Goal: Find specific page/section

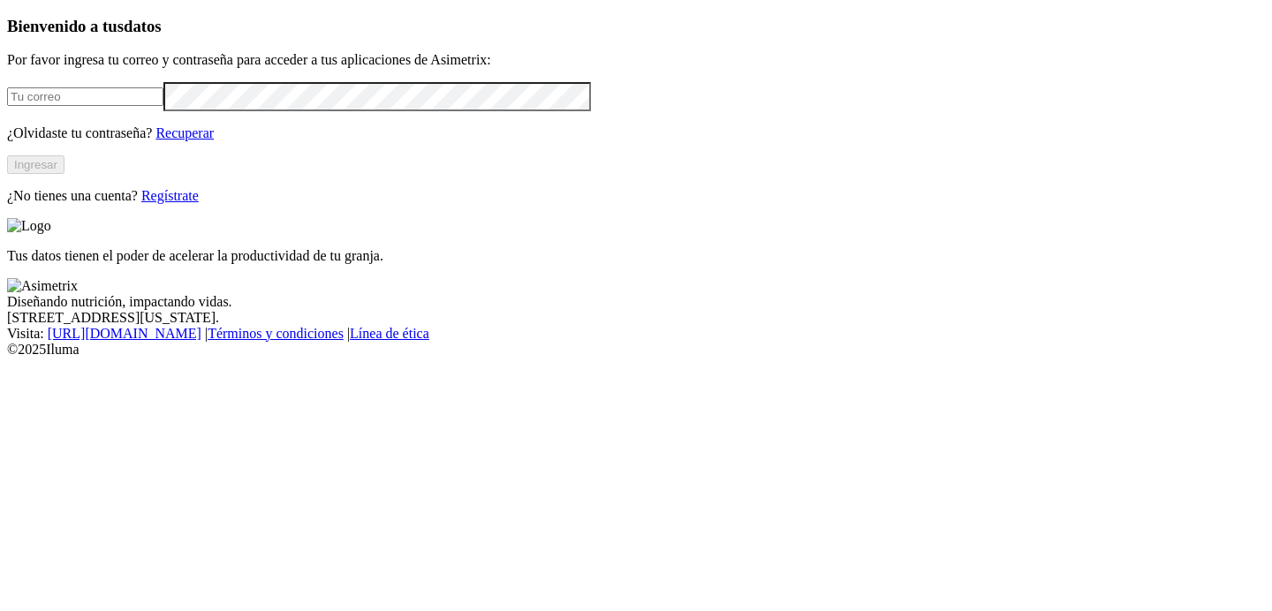
type input "[EMAIL_ADDRESS][PERSON_NAME][DOMAIN_NAME]"
drag, startPoint x: 273, startPoint y: 264, endPoint x: 285, endPoint y: 137, distance: 127.8
click at [64, 174] on button "Ingresar" at bounding box center [35, 164] width 57 height 19
